Goal: Task Accomplishment & Management: Manage account settings

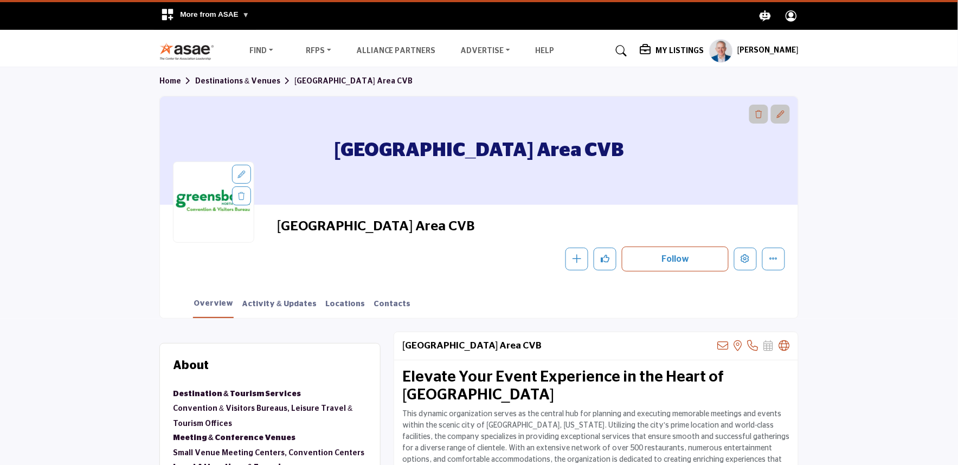
drag, startPoint x: 392, startPoint y: 152, endPoint x: 585, endPoint y: 155, distance: 193.1
click at [568, 152] on h1 "[GEOGRAPHIC_DATA] Area CVB" at bounding box center [480, 151] width 290 height 108
click at [590, 156] on div "[GEOGRAPHIC_DATA] Area CVB" at bounding box center [479, 151] width 638 height 108
drag, startPoint x: 590, startPoint y: 156, endPoint x: 328, endPoint y: 155, distance: 261.9
click at [348, 145] on div "[GEOGRAPHIC_DATA] Area CVB" at bounding box center [479, 151] width 638 height 108
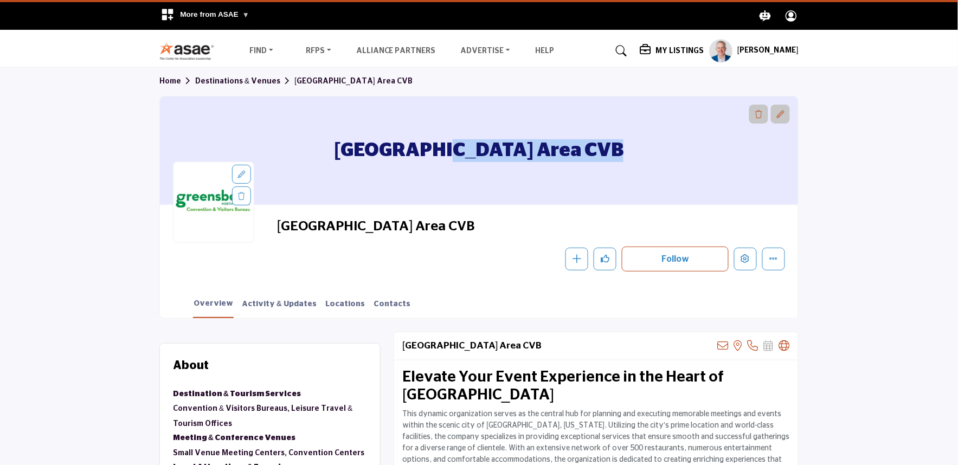
click at [264, 190] on div "[GEOGRAPHIC_DATA] Area CVB" at bounding box center [479, 151] width 638 height 108
click at [750, 258] on button "Edit company" at bounding box center [745, 259] width 23 height 23
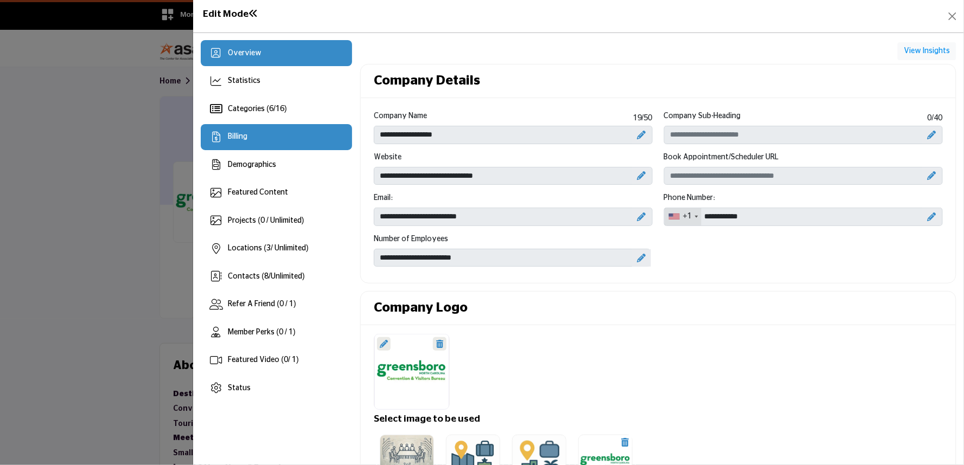
click at [254, 144] on div "Billing" at bounding box center [276, 137] width 151 height 26
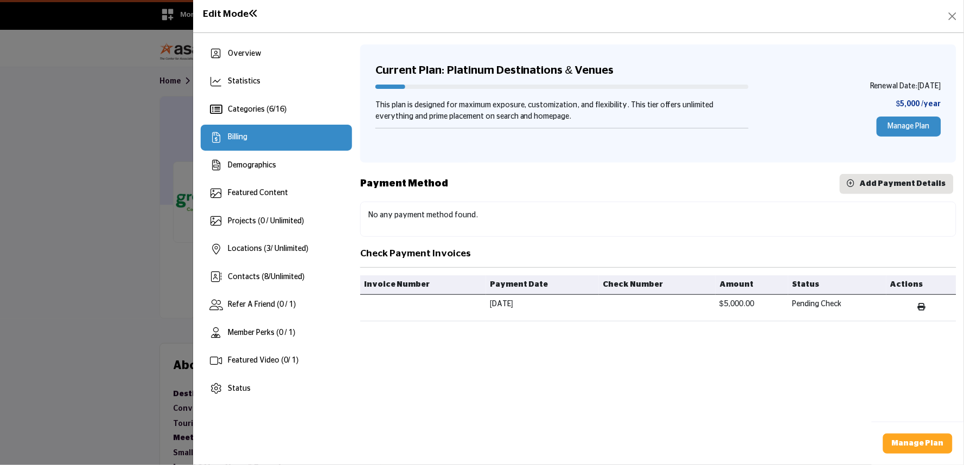
click at [692, 352] on div "Current Plan: Platinum Destinations & Venues Renewal Date: [DATE] This plan is …" at bounding box center [658, 221] width 596 height 361
click at [445, 352] on div "Current Plan: Platinum Destinations & Venues Renewal Date: [DATE] This plan is …" at bounding box center [658, 221] width 596 height 361
click at [922, 308] on icon "button" at bounding box center [921, 307] width 8 height 8
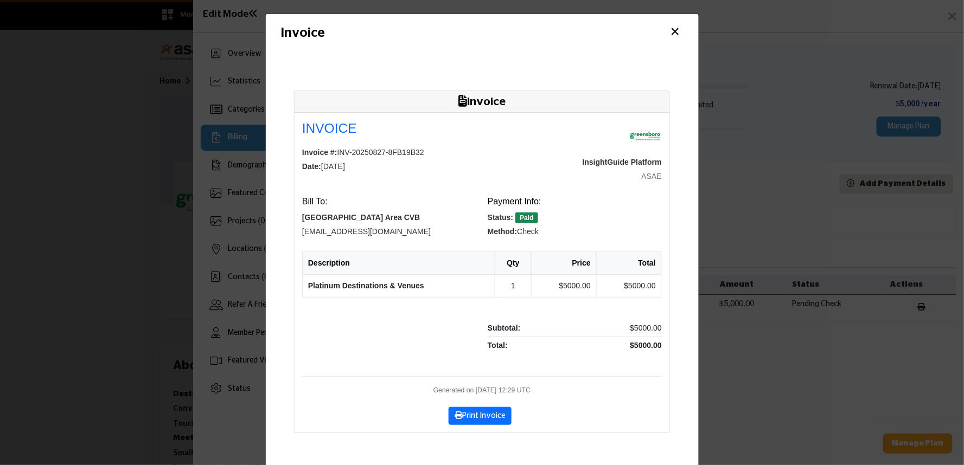
click at [669, 35] on button "×" at bounding box center [675, 32] width 16 height 21
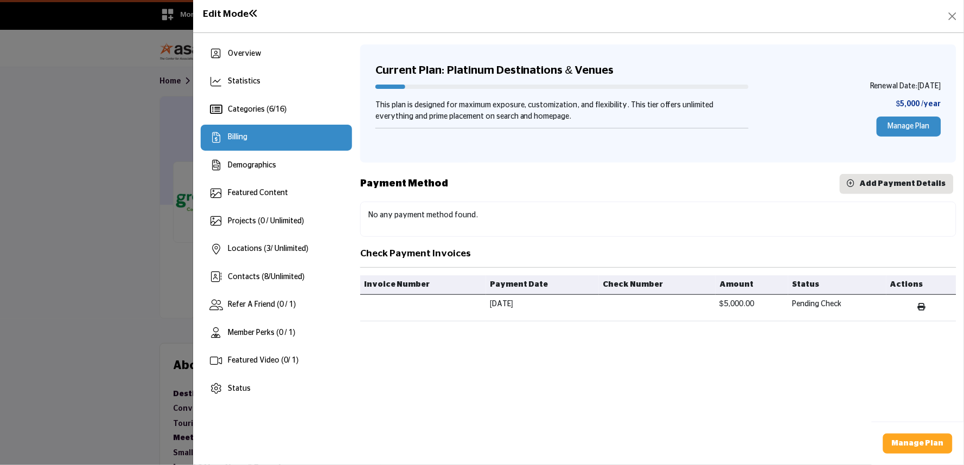
click at [84, 286] on div at bounding box center [482, 232] width 964 height 465
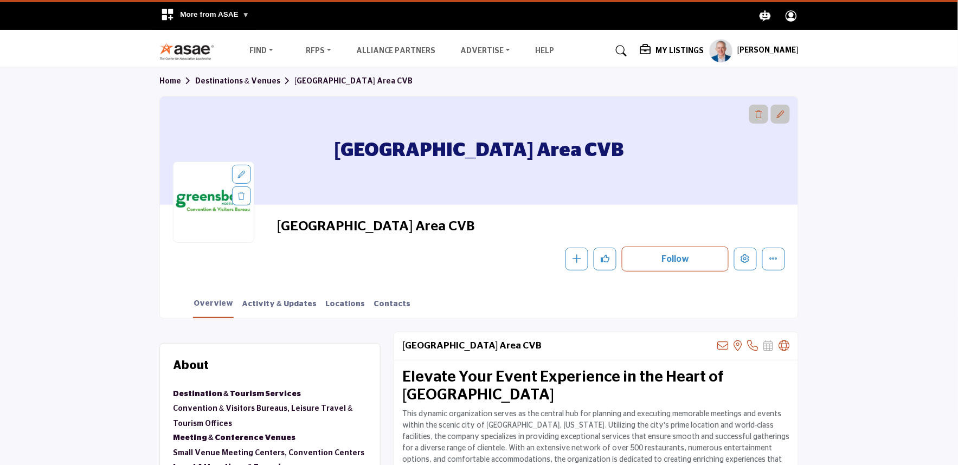
drag, startPoint x: 379, startPoint y: 149, endPoint x: 626, endPoint y: 160, distance: 248.1
click at [626, 159] on div "[GEOGRAPHIC_DATA] Area CVB" at bounding box center [479, 151] width 638 height 108
click at [434, 208] on div "[GEOGRAPHIC_DATA] Area CVB Follow Following Message Recommend Add to My Supplie…" at bounding box center [479, 245] width 638 height 80
